Goal: Information Seeking & Learning: Learn about a topic

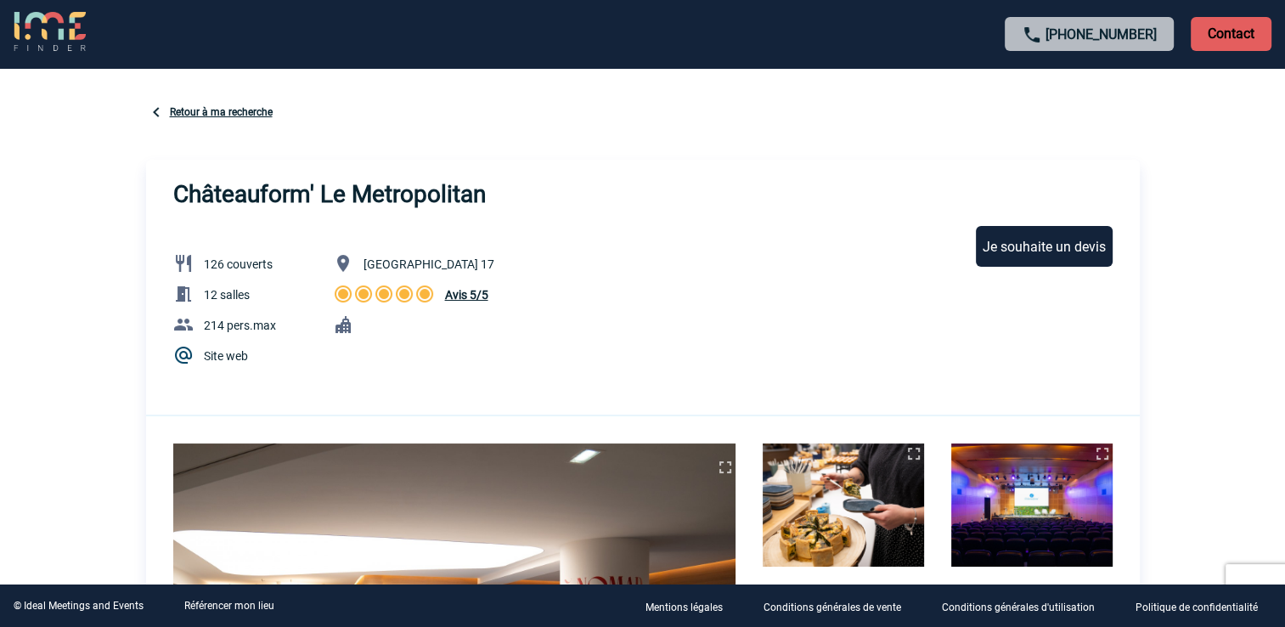
click at [207, 263] on span "126 couverts" at bounding box center [238, 264] width 69 height 14
click at [207, 265] on span "126 couverts" at bounding box center [238, 264] width 69 height 14
drag, startPoint x: 207, startPoint y: 265, endPoint x: 220, endPoint y: 335, distance: 70.8
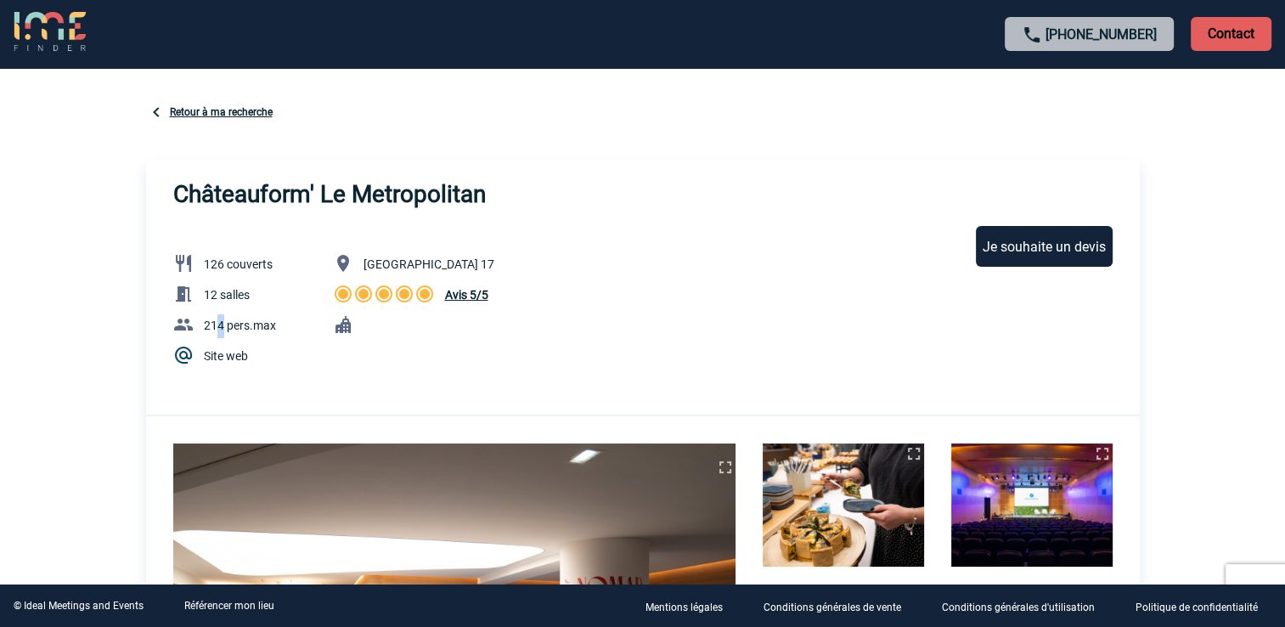
click at [220, 335] on p "214 pers.max" at bounding box center [224, 326] width 156 height 24
drag, startPoint x: 220, startPoint y: 335, endPoint x: 279, endPoint y: 358, distance: 63.2
click at [279, 358] on p "Site web" at bounding box center [224, 357] width 156 height 24
click at [211, 280] on div "126 couverts 12 salles 214 pers.max Site web" at bounding box center [224, 307] width 156 height 122
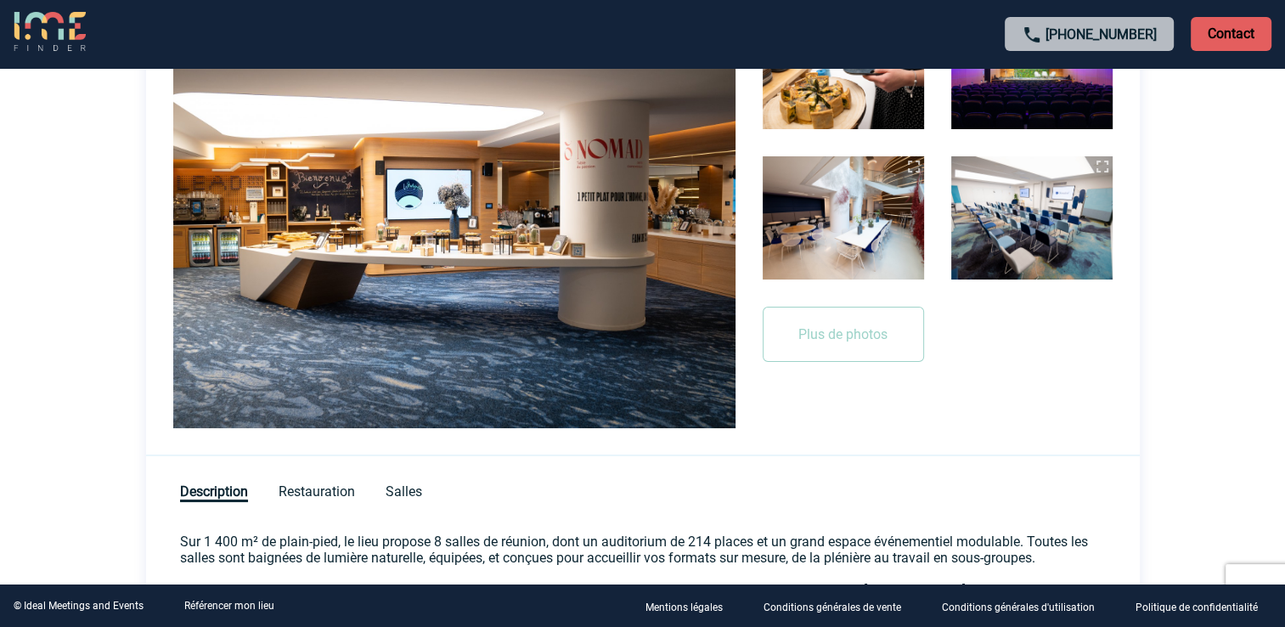
scroll to position [340, 0]
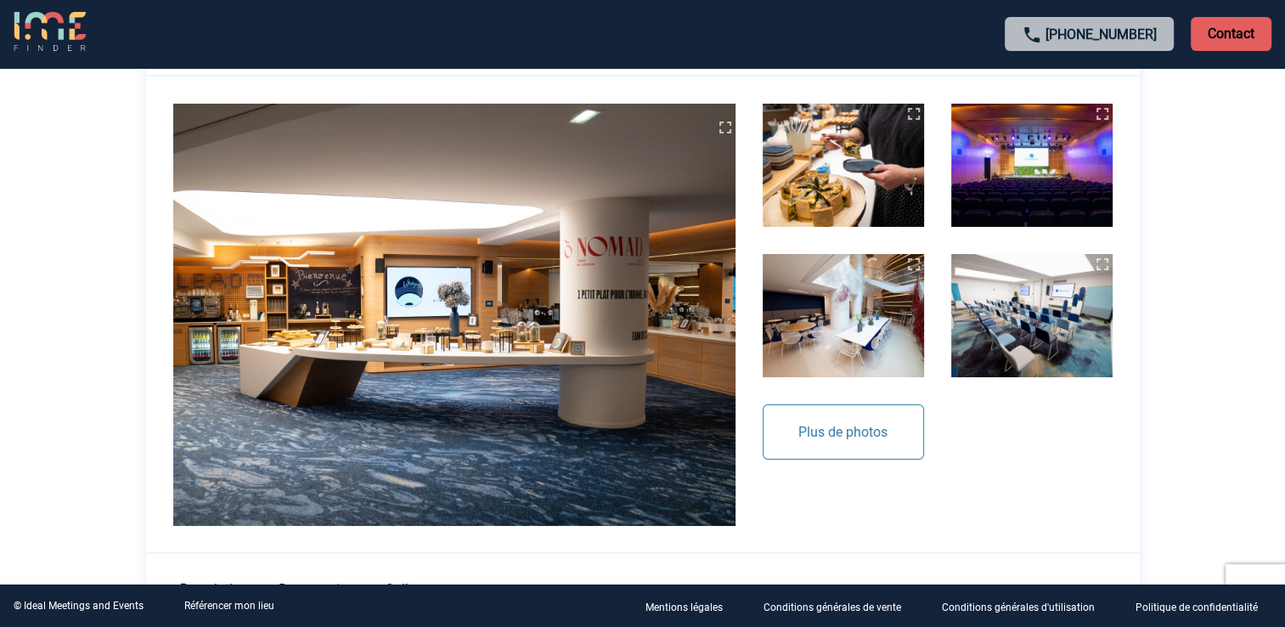
click at [821, 433] on button "Plus de photos" at bounding box center [843, 431] width 161 height 55
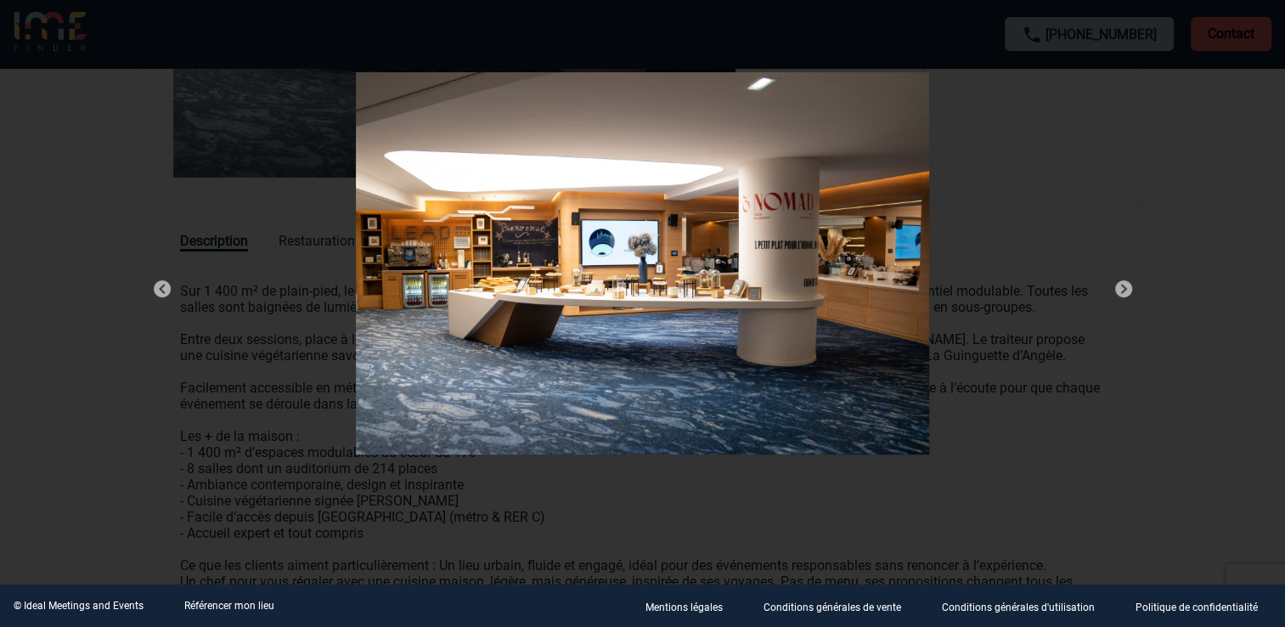
scroll to position [764, 0]
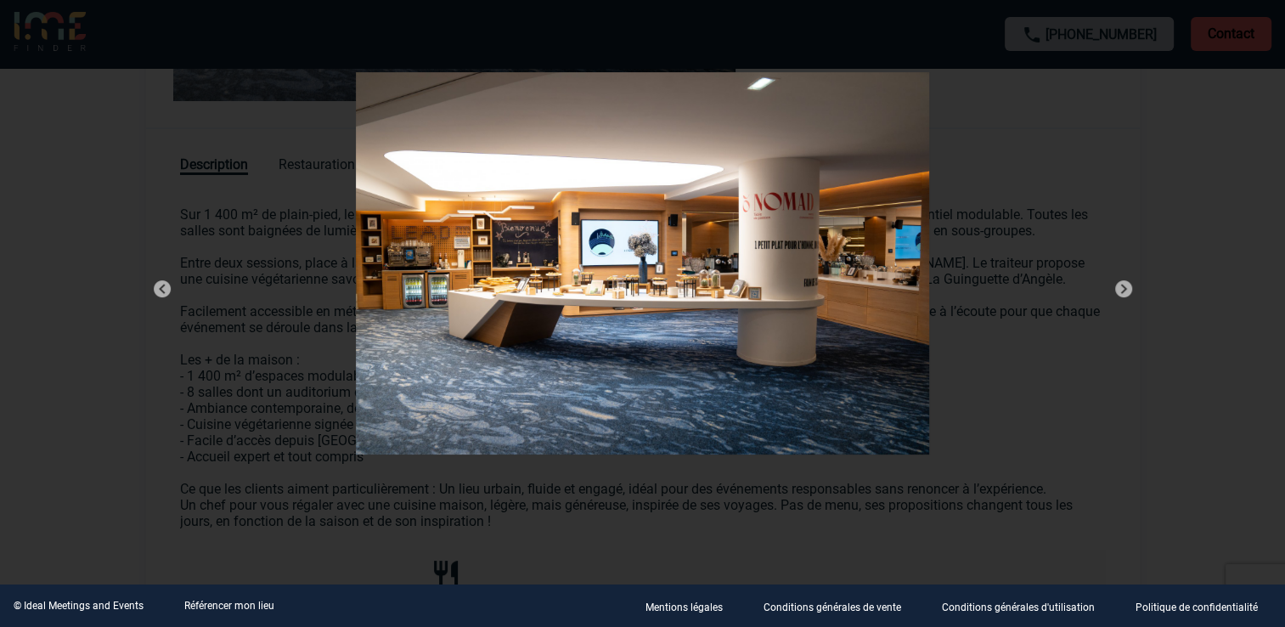
click at [1129, 289] on div at bounding box center [643, 267] width 1036 height 432
click at [1127, 287] on img at bounding box center [1123, 289] width 20 height 20
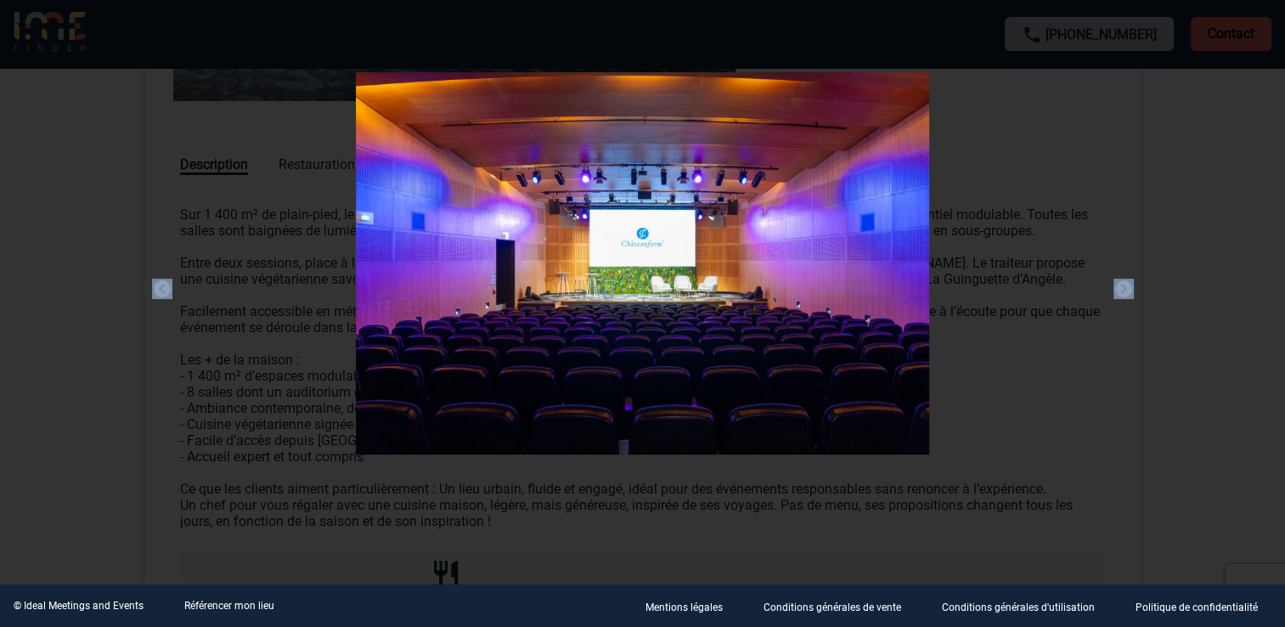
click at [1127, 287] on img at bounding box center [1123, 289] width 20 height 20
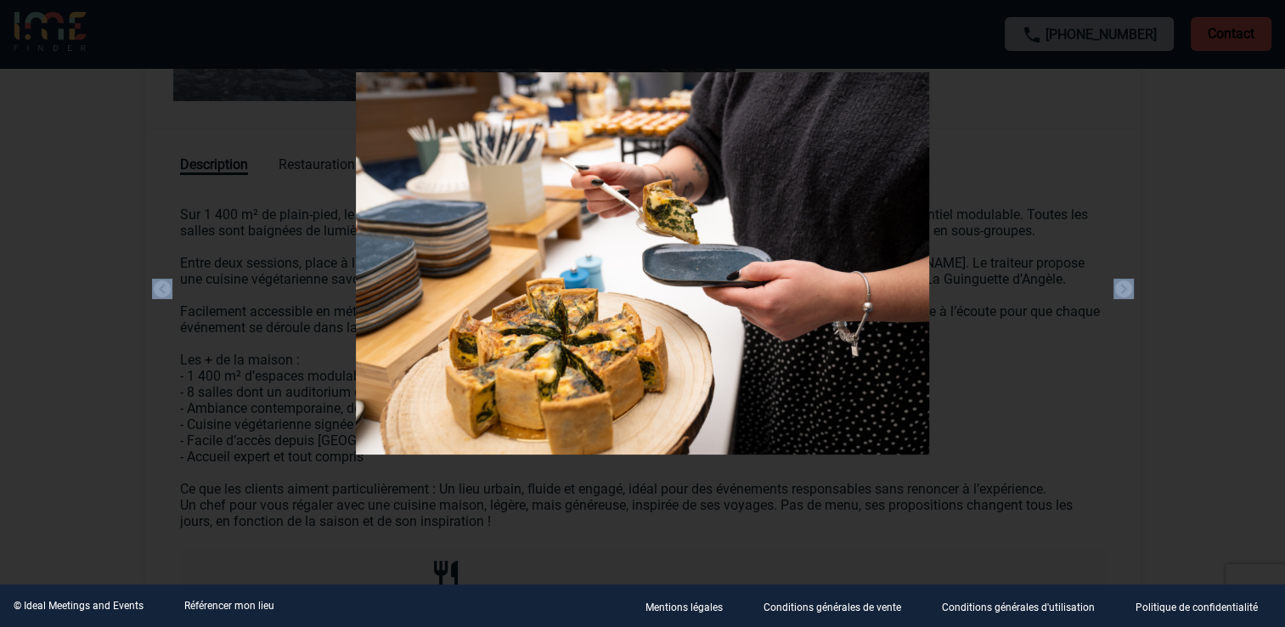
click at [1127, 287] on img at bounding box center [1123, 289] width 20 height 20
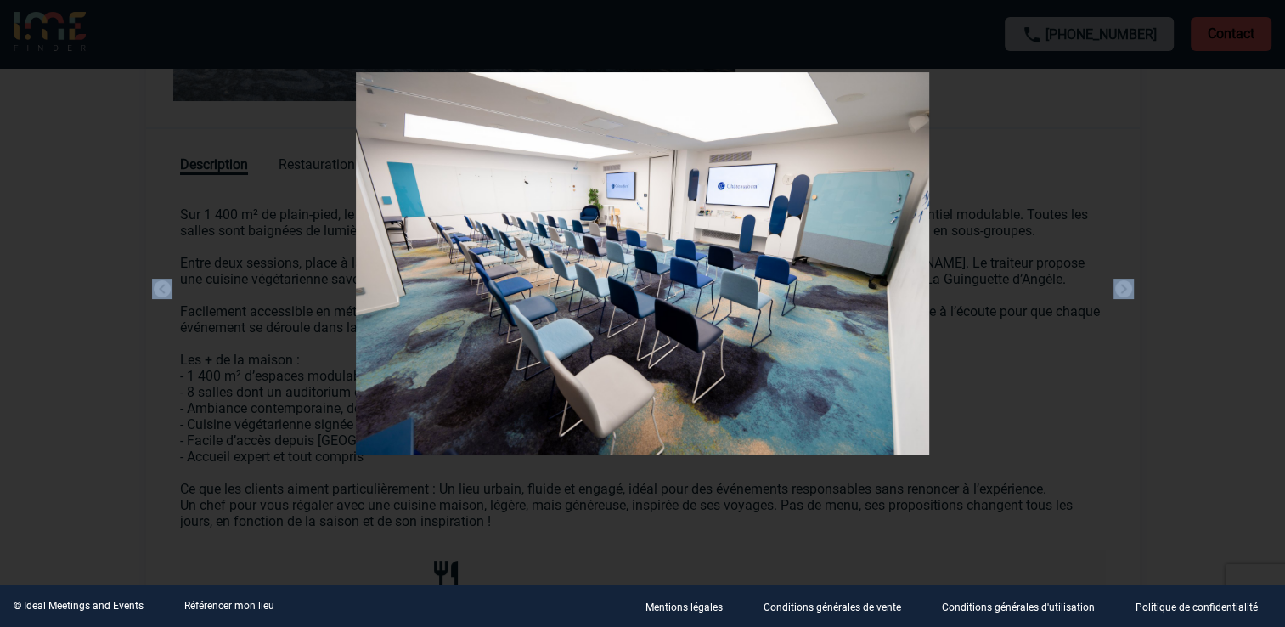
click at [1127, 287] on img at bounding box center [1123, 289] width 20 height 20
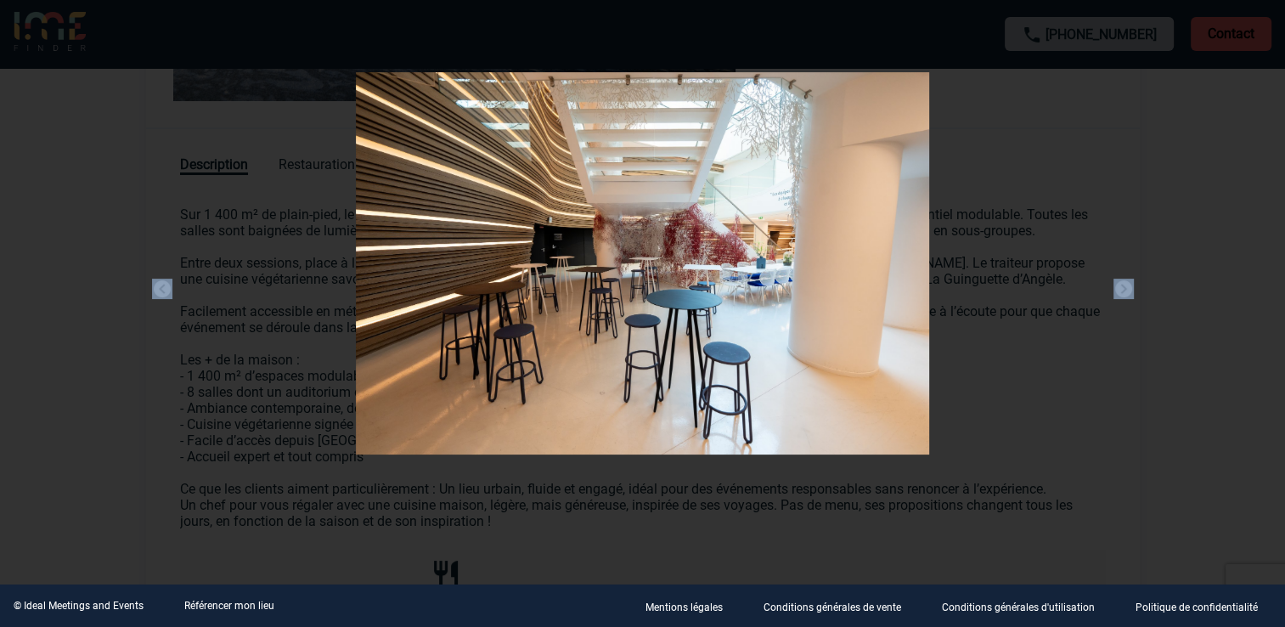
click at [1127, 287] on img at bounding box center [1123, 289] width 20 height 20
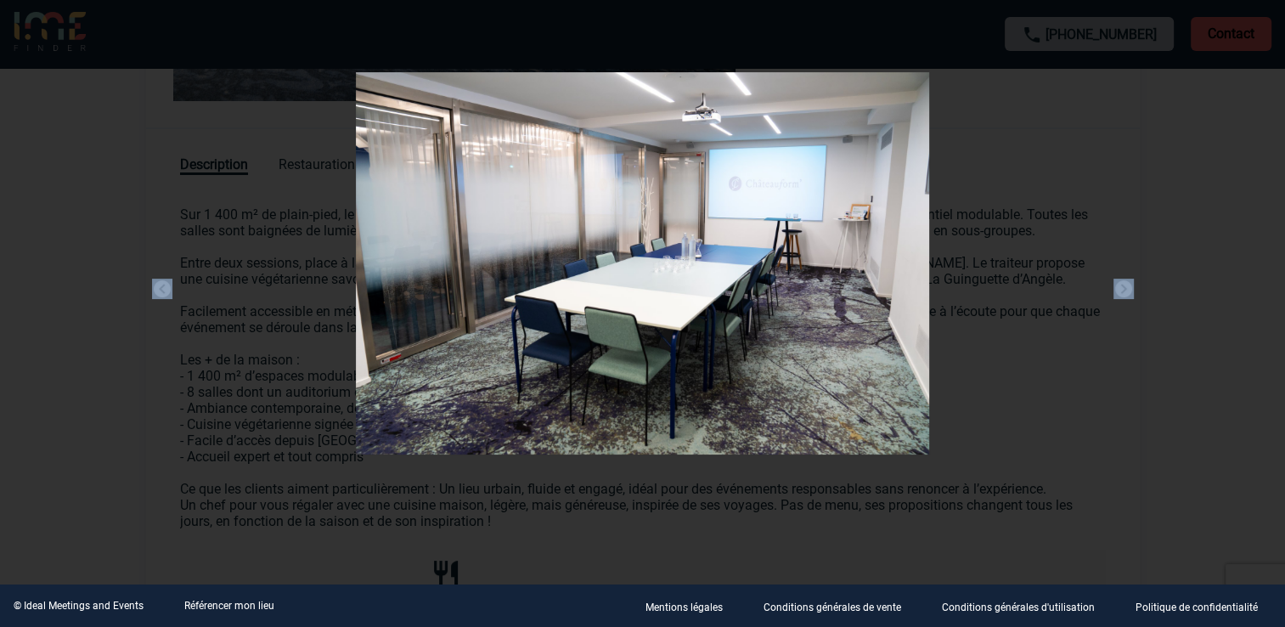
click at [1127, 287] on img at bounding box center [1123, 289] width 20 height 20
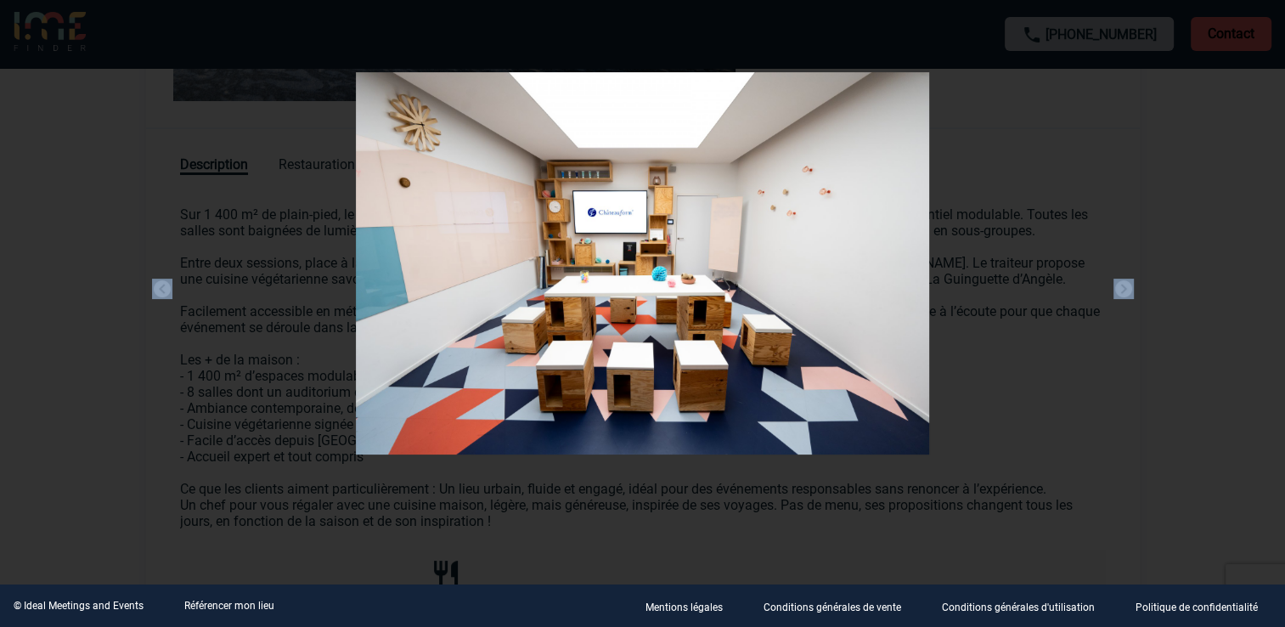
click at [1127, 287] on img at bounding box center [1123, 289] width 20 height 20
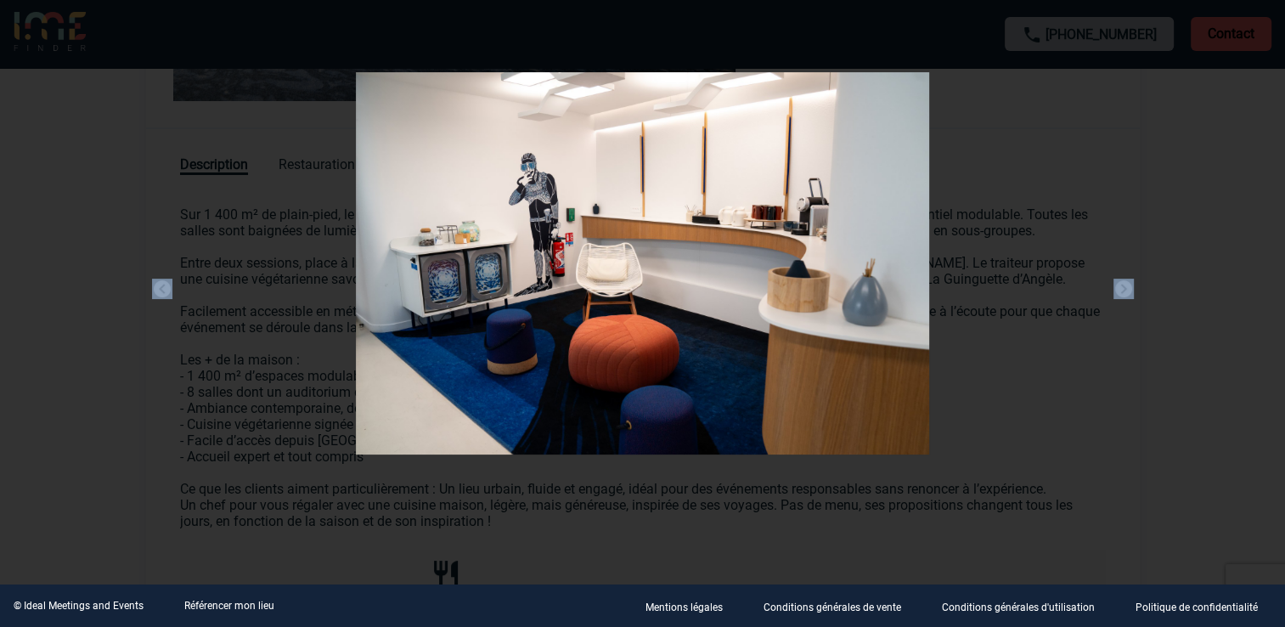
click at [1127, 287] on img at bounding box center [1123, 289] width 20 height 20
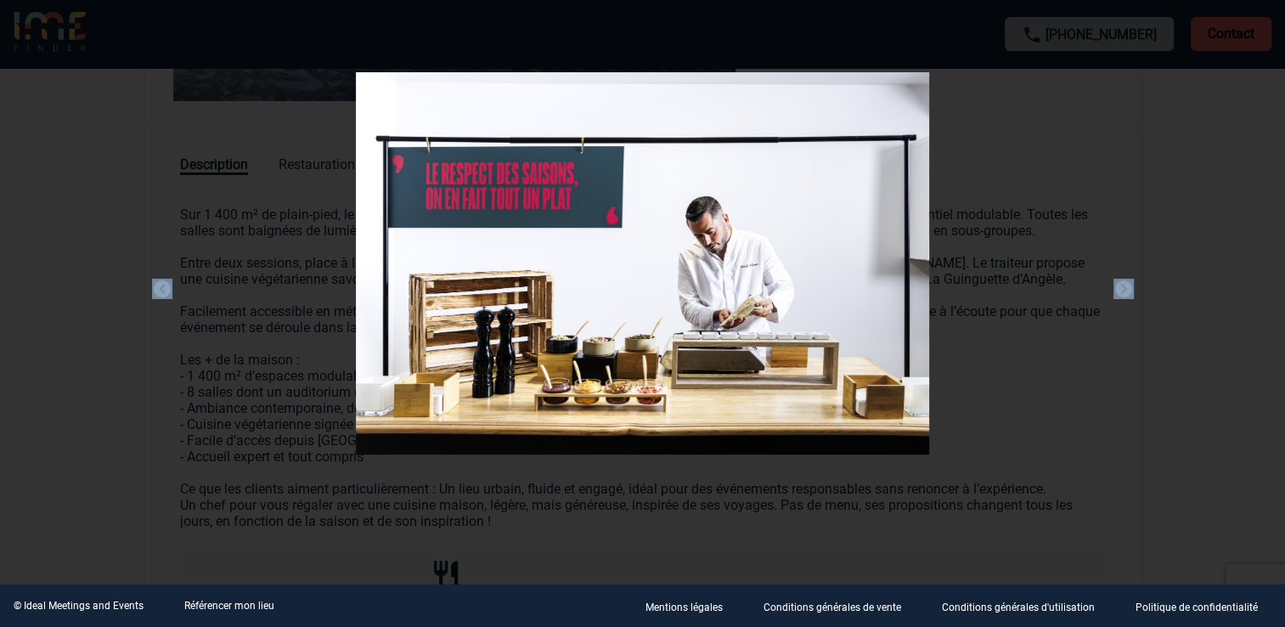
click at [1149, 405] on div at bounding box center [643, 267] width 1036 height 432
click at [145, 303] on div at bounding box center [643, 267] width 1036 height 432
click at [1149, 133] on div at bounding box center [643, 267] width 1036 height 432
click at [164, 465] on div at bounding box center [643, 267] width 1036 height 432
click at [871, 150] on img at bounding box center [642, 263] width 572 height 382
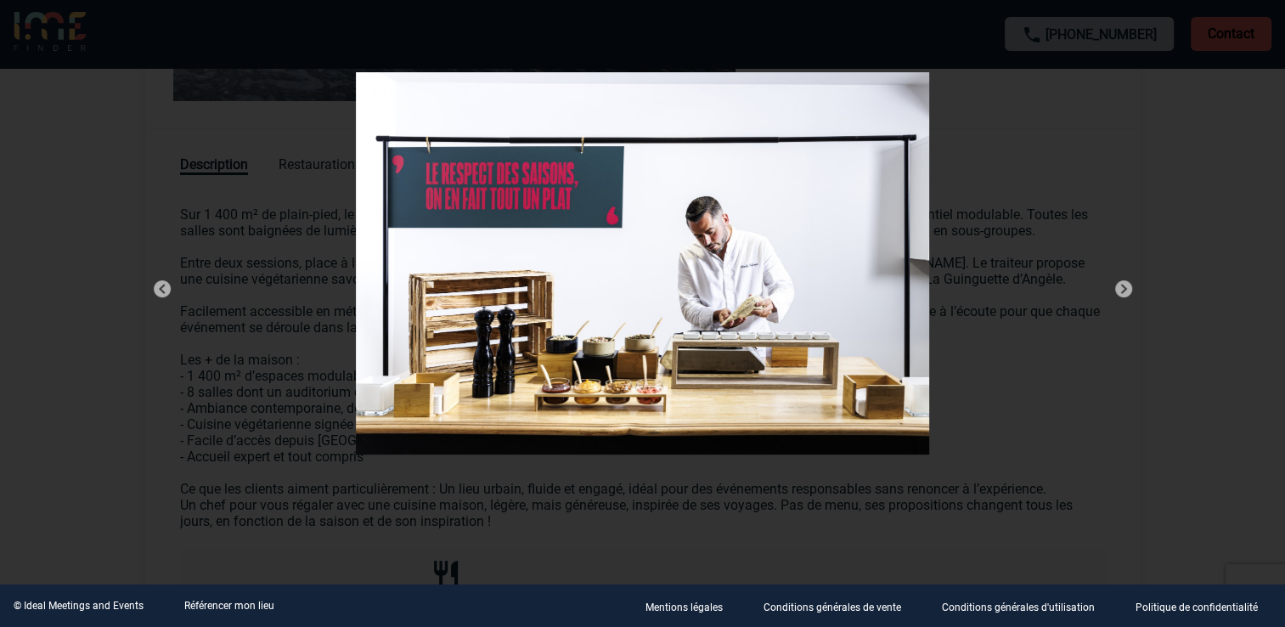
click at [1012, 90] on div at bounding box center [643, 267] width 1036 height 432
click at [173, 294] on div at bounding box center [643, 267] width 1036 height 432
click at [672, 377] on img at bounding box center [642, 263] width 572 height 382
click at [622, 482] on div at bounding box center [643, 267] width 1036 height 432
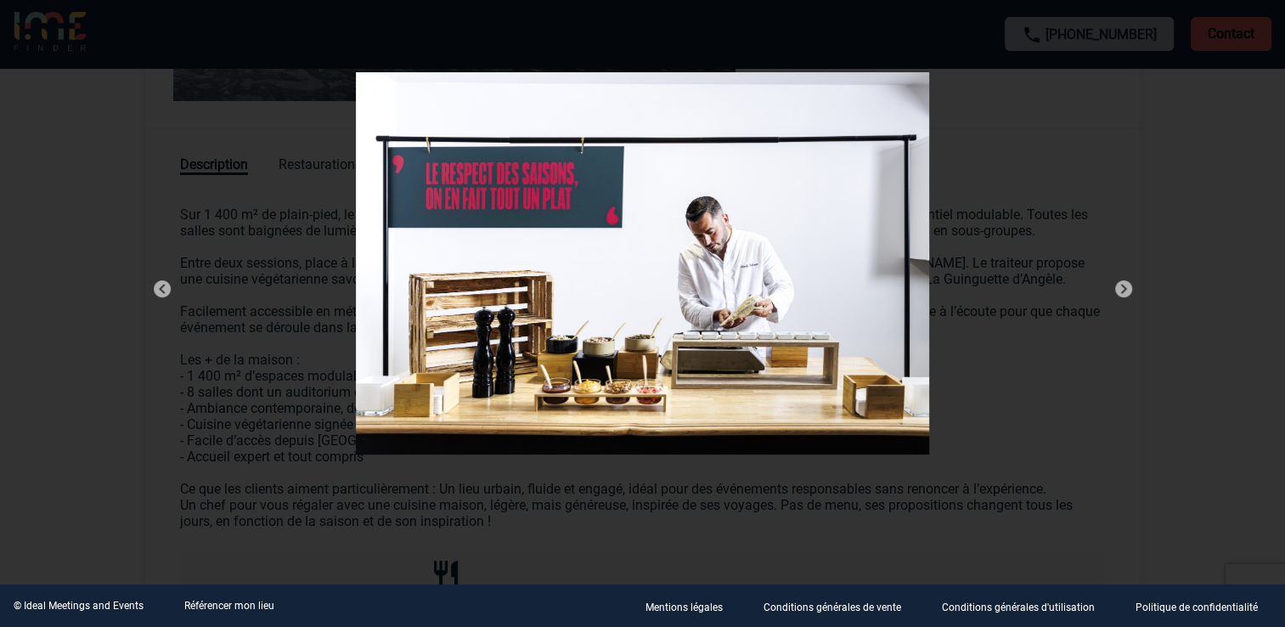
drag, startPoint x: 622, startPoint y: 482, endPoint x: 622, endPoint y: 497, distance: 15.3
click at [622, 482] on div at bounding box center [643, 267] width 1036 height 432
click at [622, 497] on div at bounding box center [642, 313] width 1285 height 627
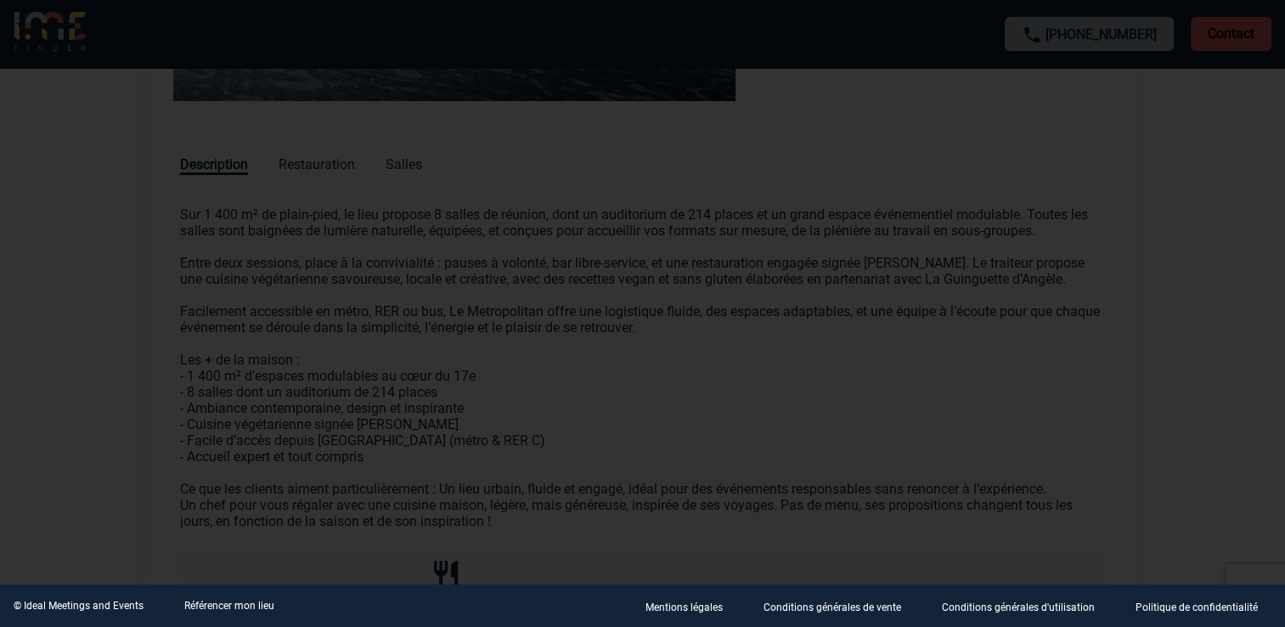
click at [617, 522] on div at bounding box center [642, 313] width 1285 height 627
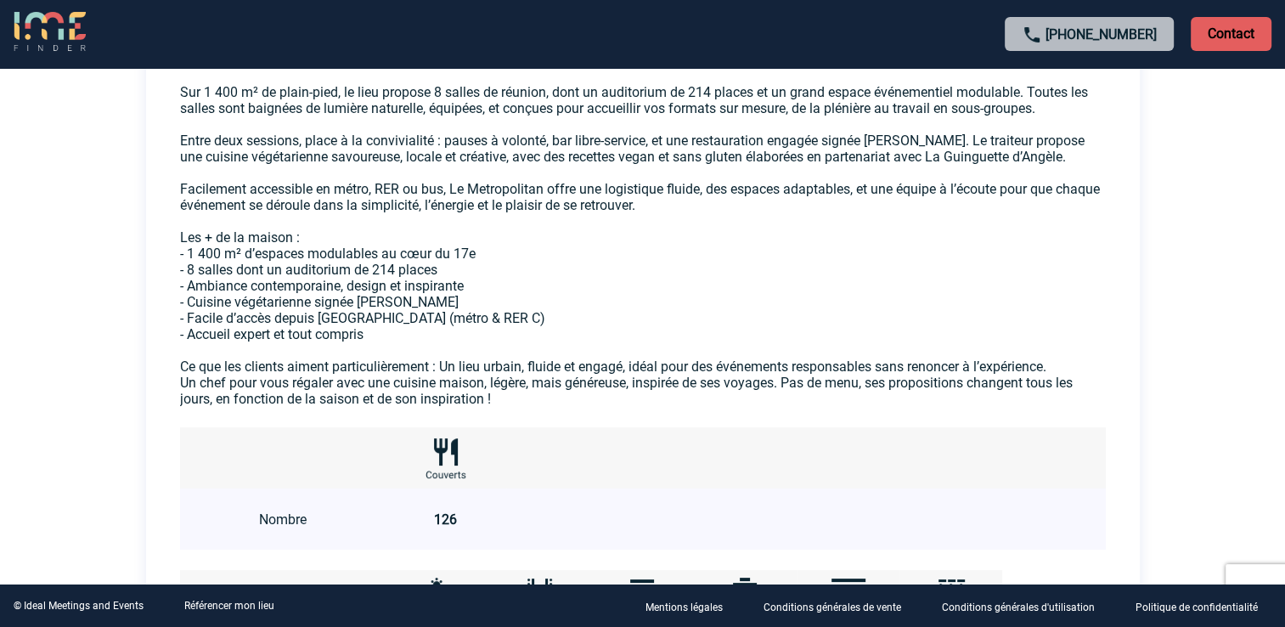
scroll to position [849, 0]
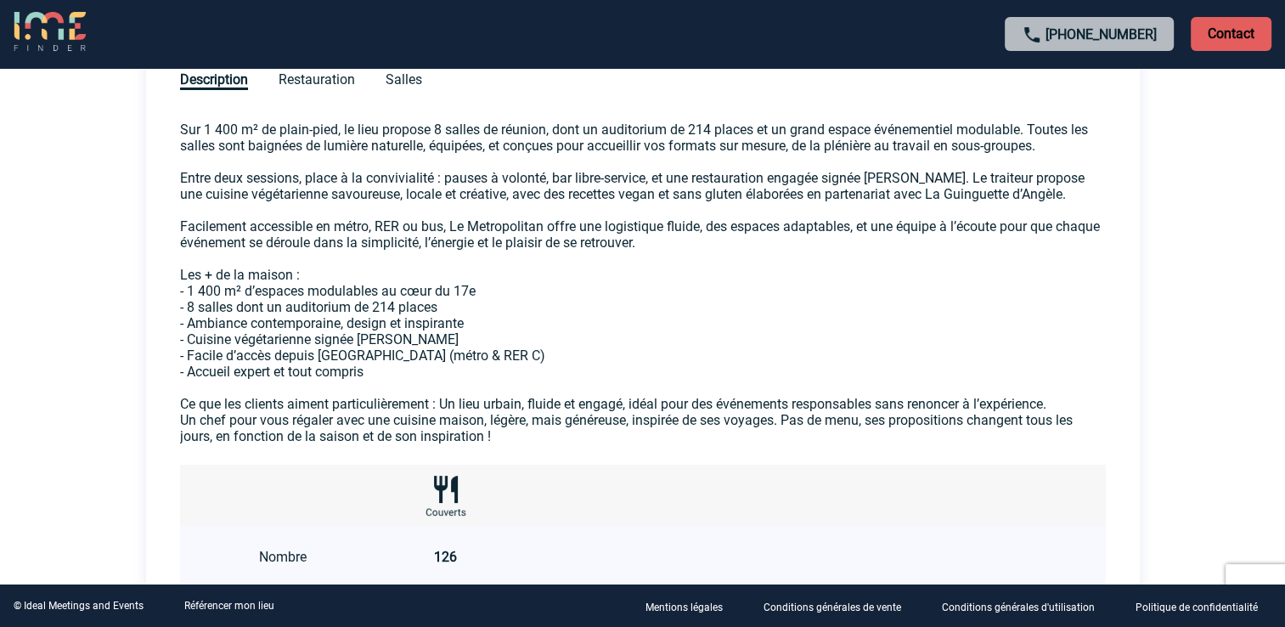
click at [1001, 177] on p "Sur 1 400 m² de plain-pied, le lieu propose 8 salles de réunion, dont un audito…" at bounding box center [643, 266] width 926 height 290
click at [995, 191] on p "Sur 1 400 m² de plain-pied, le lieu propose 8 salles de réunion, dont un audito…" at bounding box center [643, 266] width 926 height 290
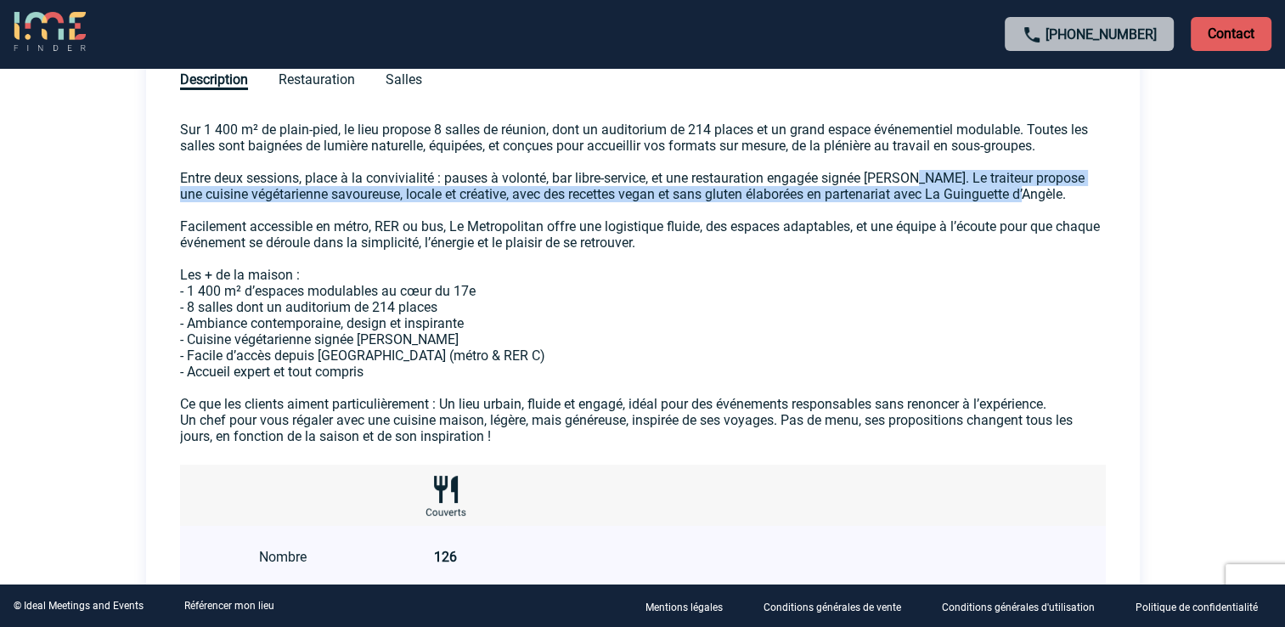
drag, startPoint x: 1056, startPoint y: 192, endPoint x: 917, endPoint y: 181, distance: 138.9
click at [917, 181] on p "Sur 1 400 m² de plain-pied, le lieu propose 8 salles de réunion, dont un audito…" at bounding box center [643, 266] width 926 height 290
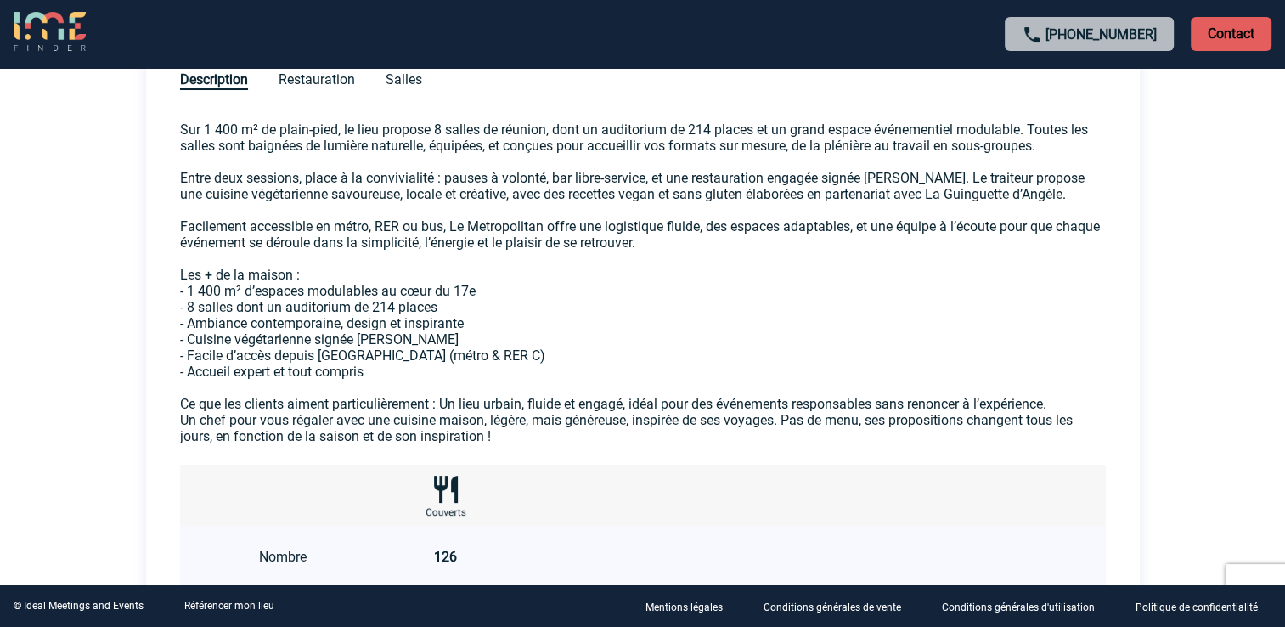
click at [476, 332] on p "Sur 1 400 m² de plain-pied, le lieu propose 8 salles de réunion, dont un audito…" at bounding box center [643, 266] width 926 height 290
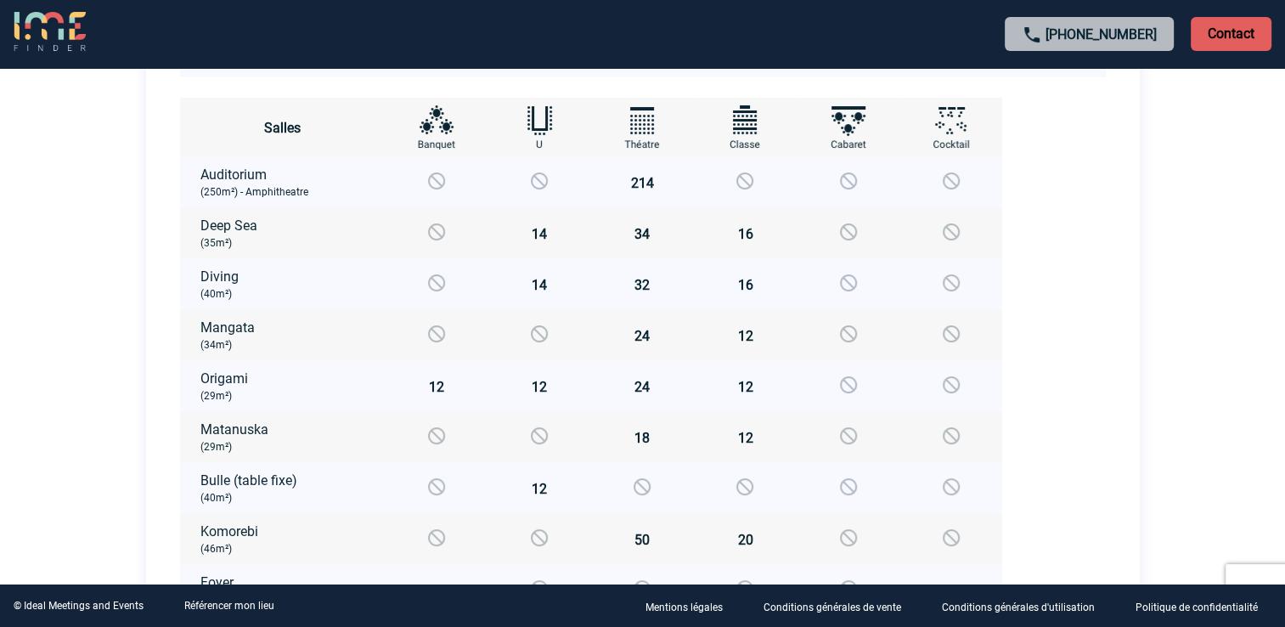
scroll to position [594, 0]
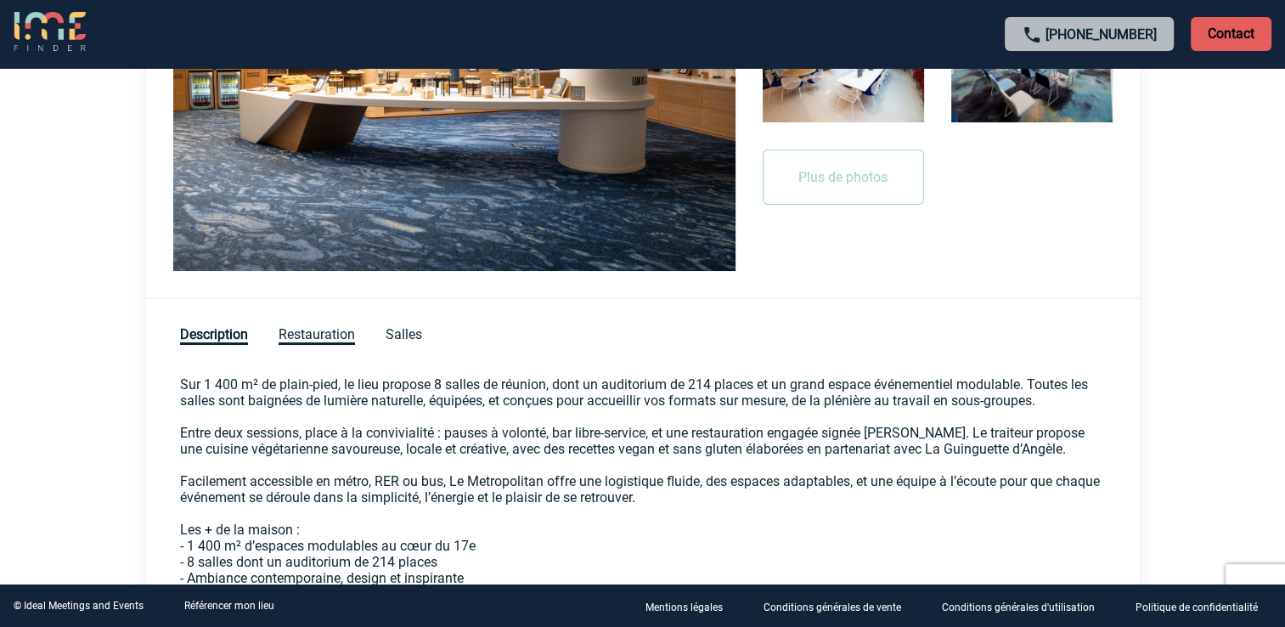
drag, startPoint x: 313, startPoint y: 331, endPoint x: 322, endPoint y: 329, distance: 8.7
click at [313, 331] on span "Restauration" at bounding box center [317, 335] width 76 height 19
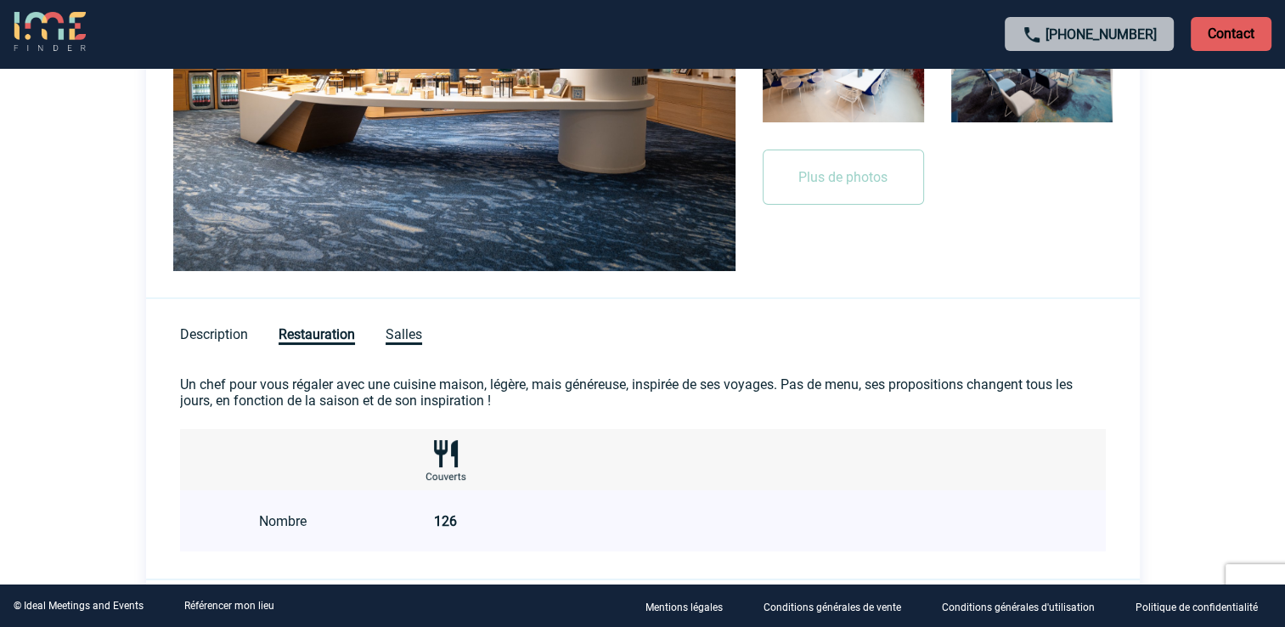
click at [400, 336] on span "Salles" at bounding box center [404, 335] width 37 height 19
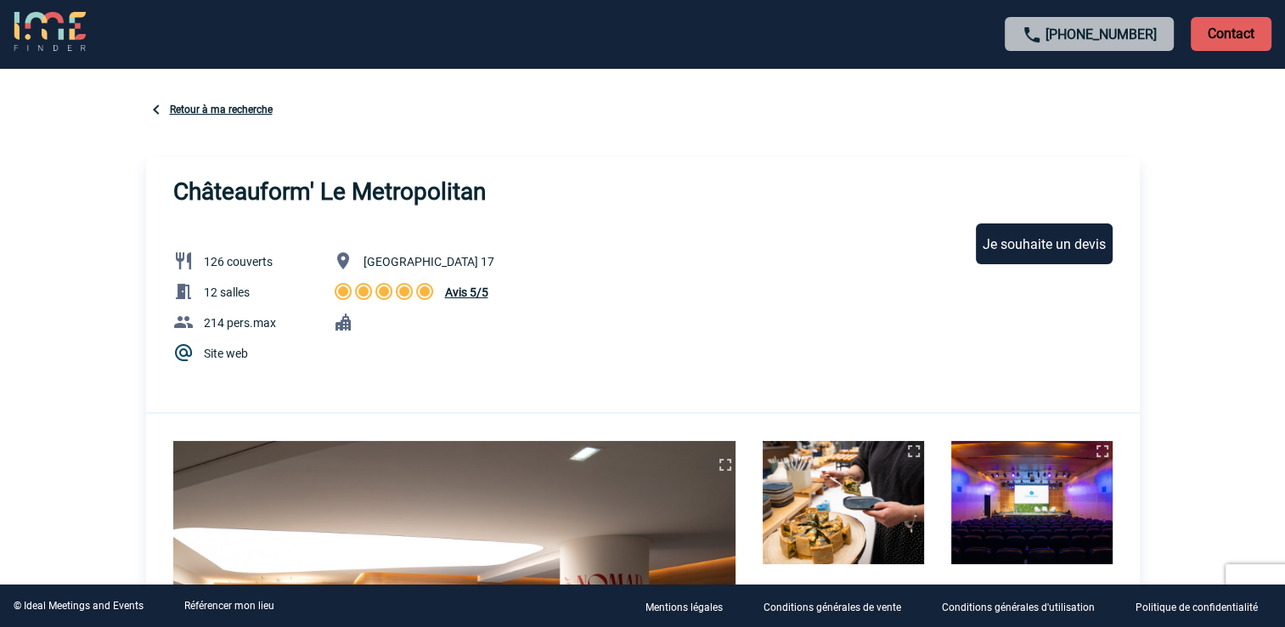
scroll to position [0, 0]
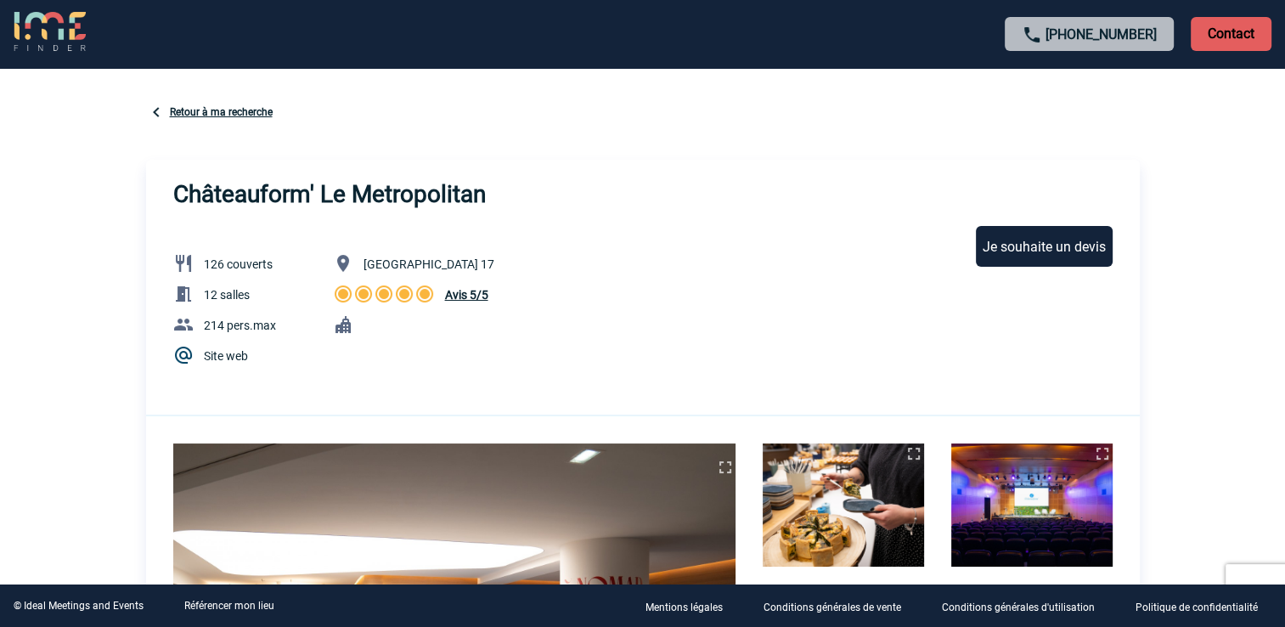
click at [448, 294] on span "Avis 5/5" at bounding box center [466, 295] width 43 height 14
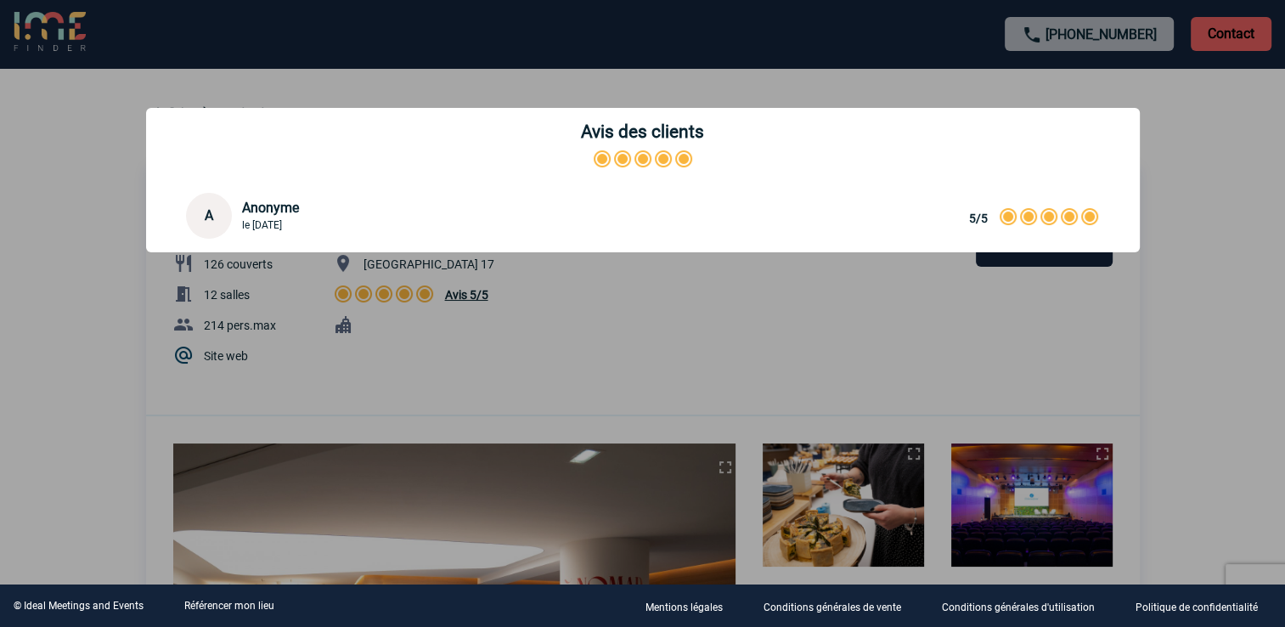
click at [361, 266] on div "Avis des clients A Anonyme le [DATE] 5/5 5/5" at bounding box center [643, 175] width 1036 height 205
drag, startPoint x: 313, startPoint y: 250, endPoint x: 316, endPoint y: 233, distance: 17.3
click at [316, 233] on div "Avis des clients A Anonyme le [DATE] 5/5 5/5" at bounding box center [643, 180] width 994 height 144
